Goal: Information Seeking & Learning: Learn about a topic

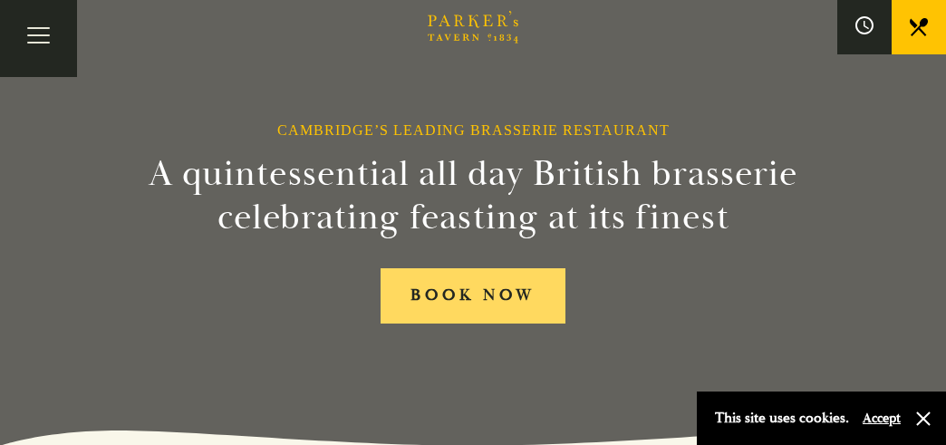
click at [498, 284] on link "BOOK NOW" at bounding box center [472, 295] width 184 height 55
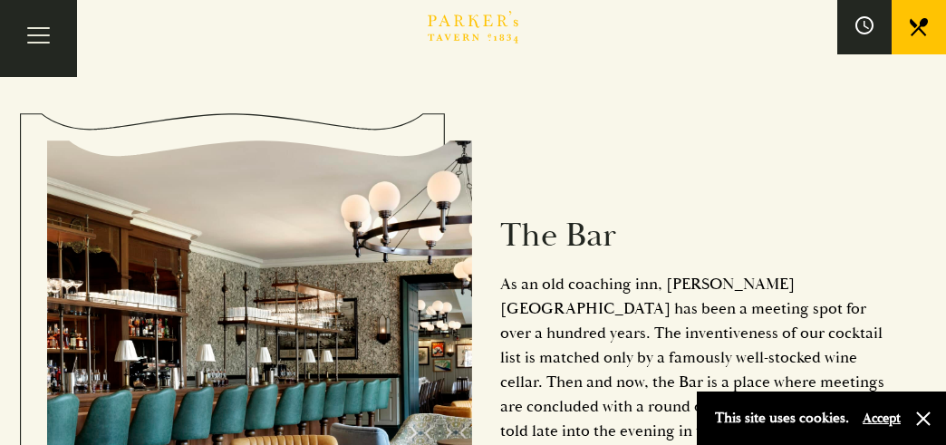
scroll to position [1794, 0]
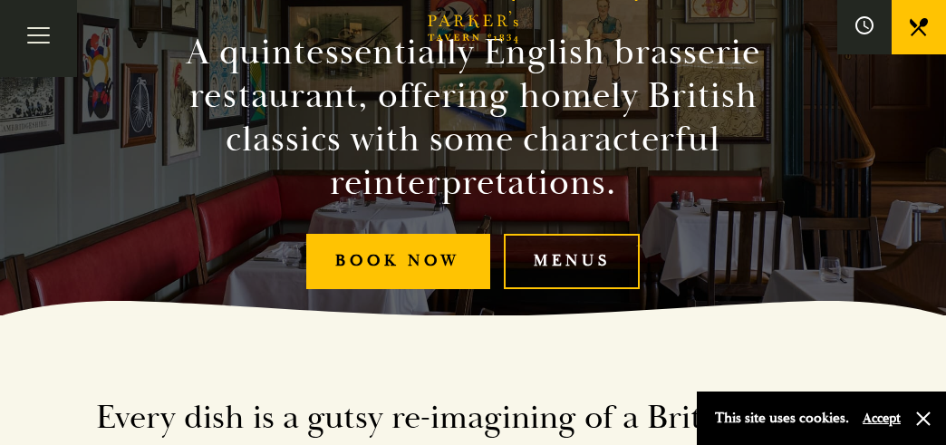
scroll to position [349, 0]
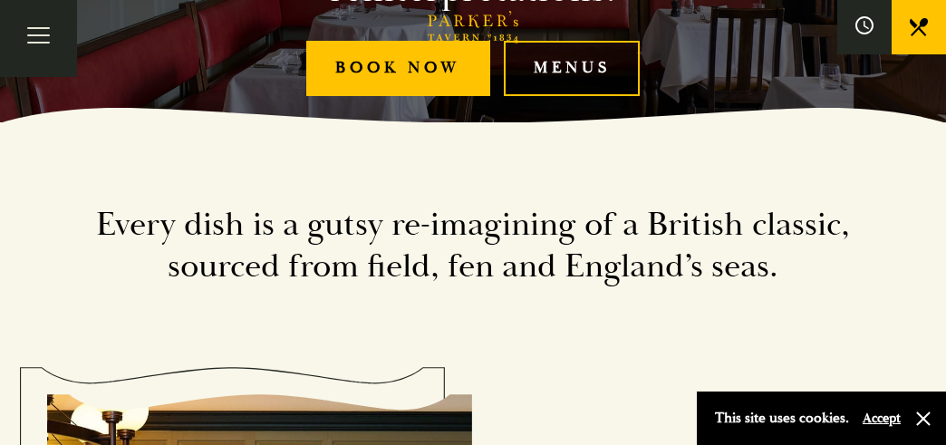
click at [565, 96] on link "Menus" at bounding box center [572, 68] width 136 height 55
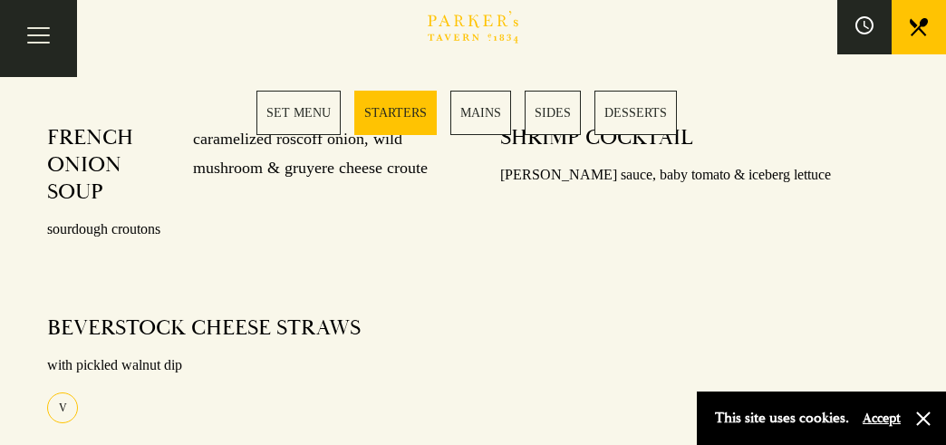
scroll to position [949, 0]
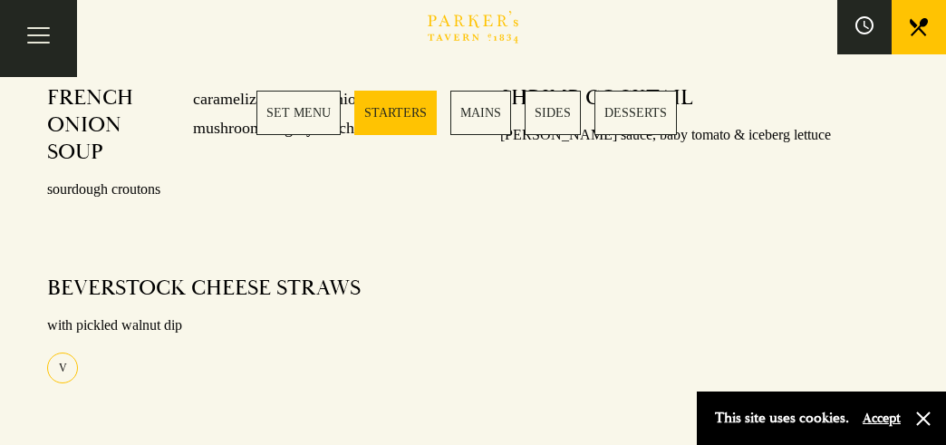
click at [391, 114] on link "STARTERS" at bounding box center [395, 113] width 82 height 44
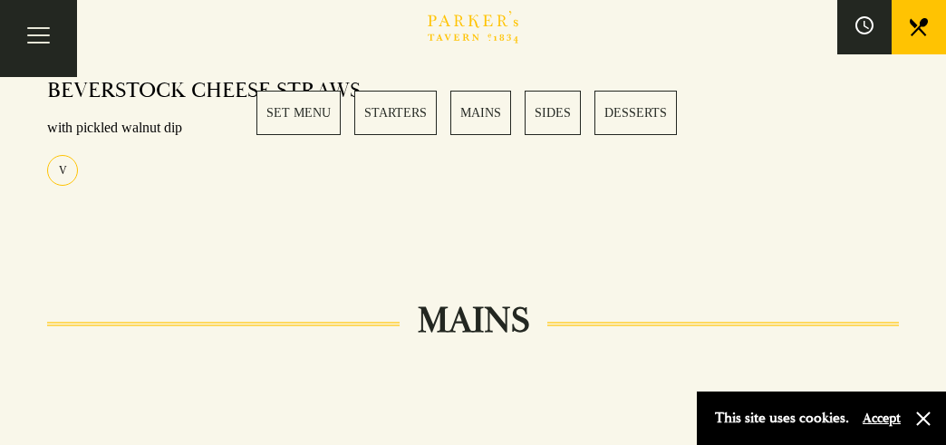
scroll to position [1149, 0]
click at [466, 111] on link "MAINS" at bounding box center [480, 113] width 61 height 44
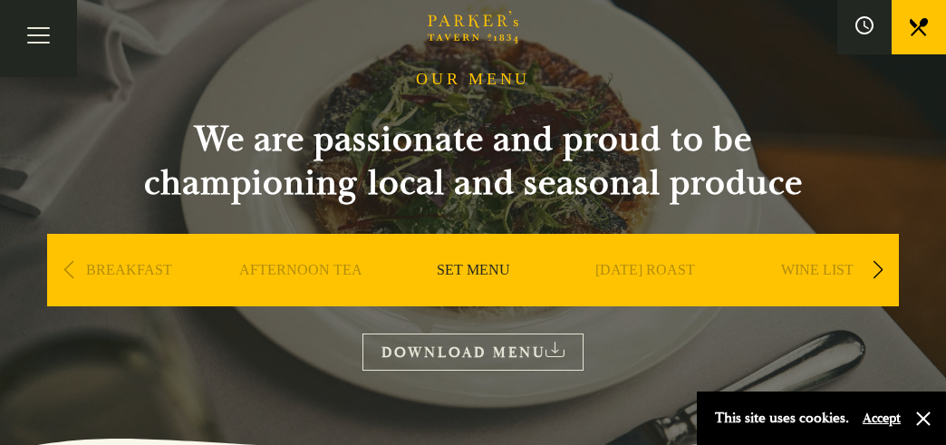
scroll to position [85, 0]
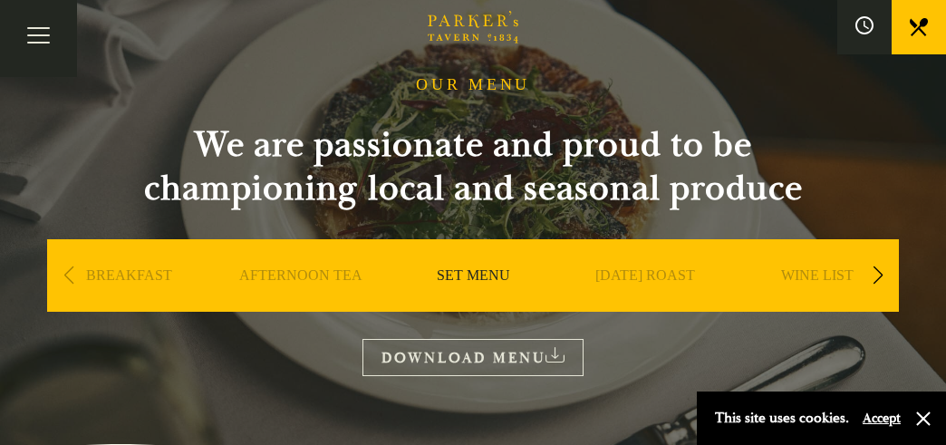
click at [417, 150] on h2 "We are passionate and proud to be championing local and seasonal produce" at bounding box center [473, 166] width 725 height 87
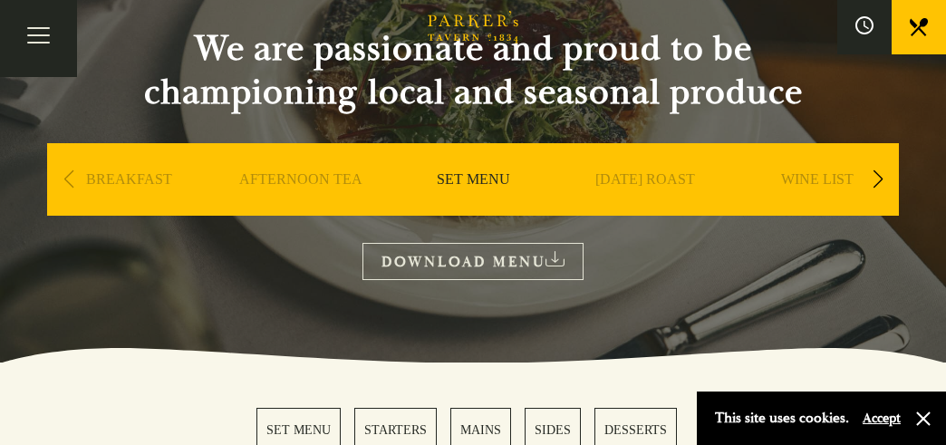
scroll to position [290, 0]
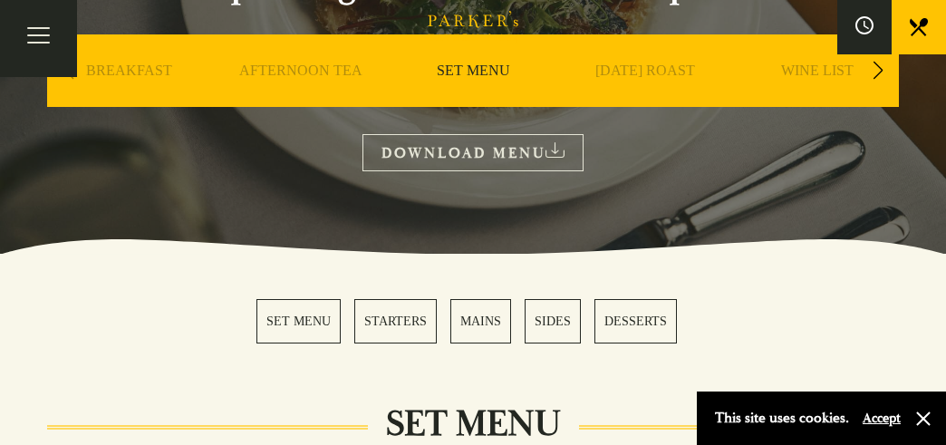
click at [530, 143] on link "DOWNLOAD MENU" at bounding box center [472, 152] width 221 height 37
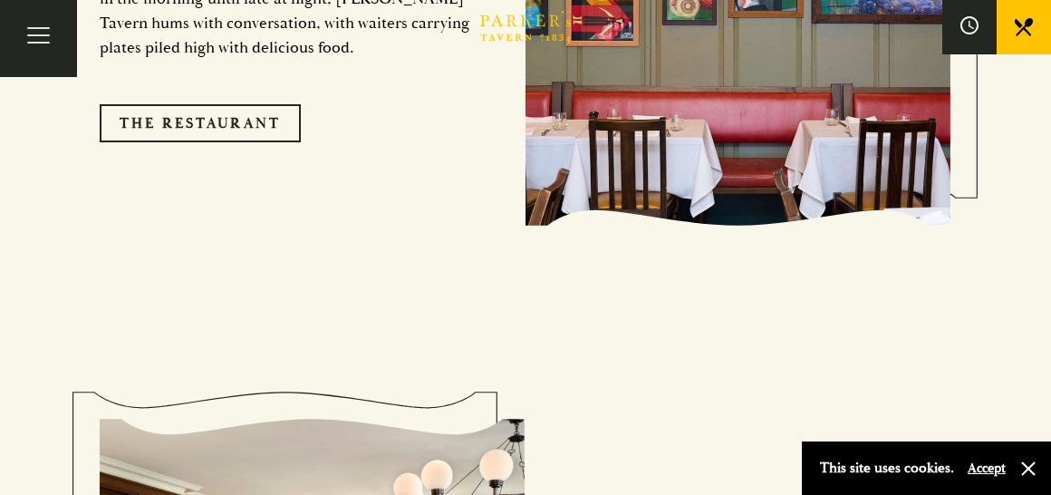
scroll to position [1714, 0]
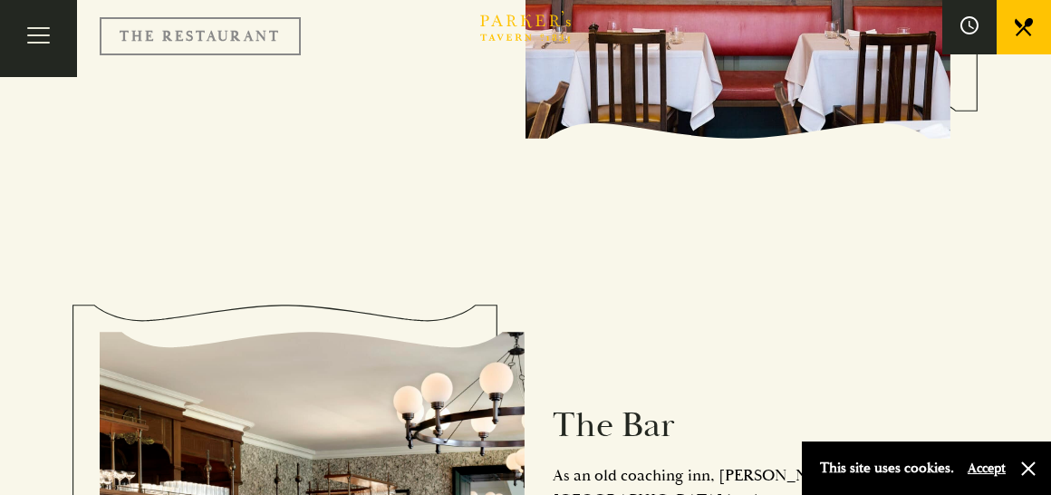
click at [186, 55] on link "The Restaurant" at bounding box center [200, 36] width 201 height 38
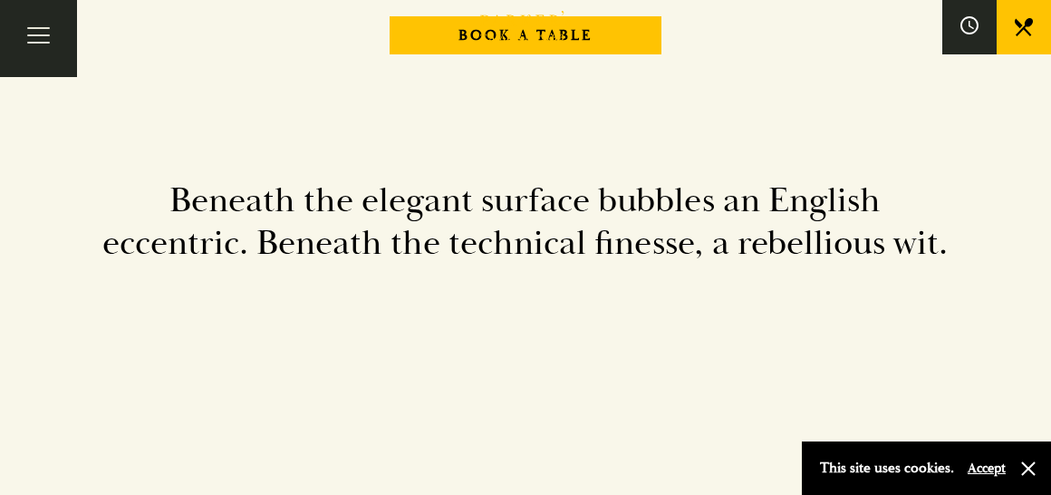
scroll to position [2027, 0]
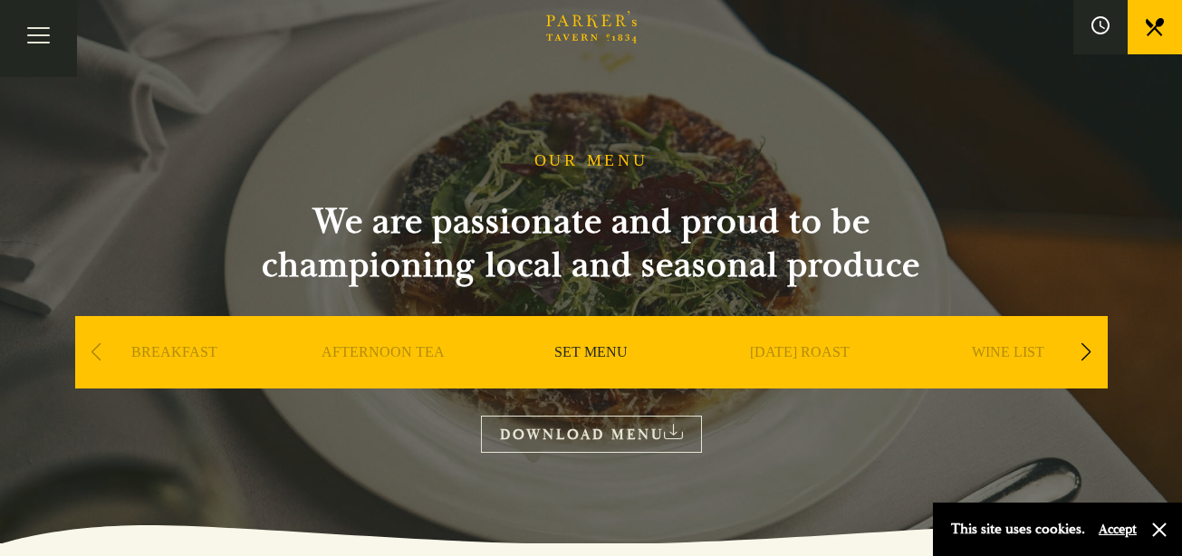
click at [1050, 332] on div "Next slide" at bounding box center [1086, 352] width 24 height 40
click at [794, 343] on link "A LA CARTE" at bounding box center [799, 379] width 84 height 72
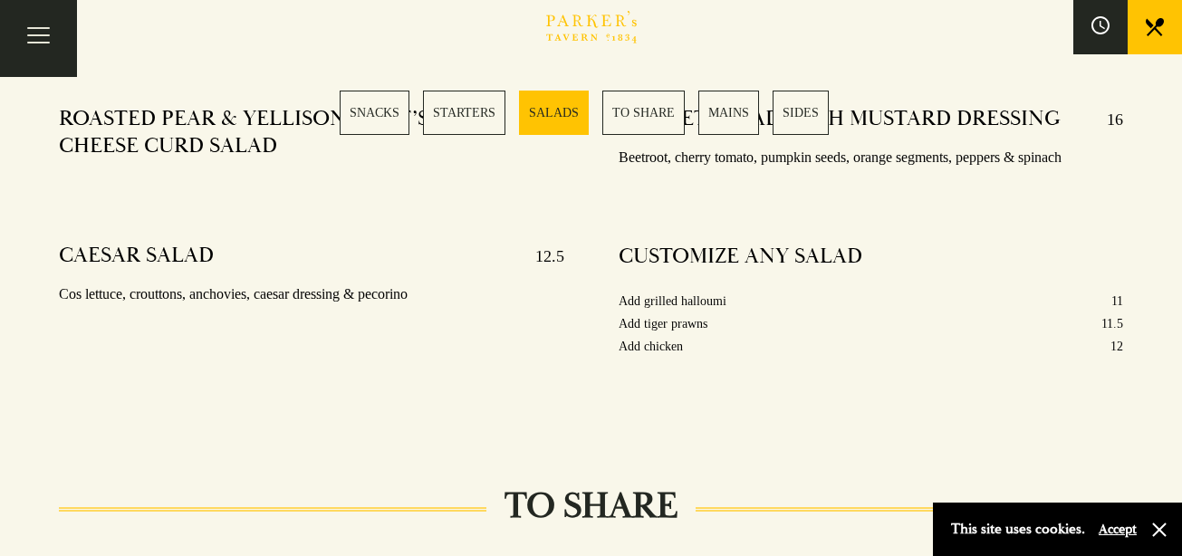
scroll to position [2301, 0]
